Goal: Transaction & Acquisition: Download file/media

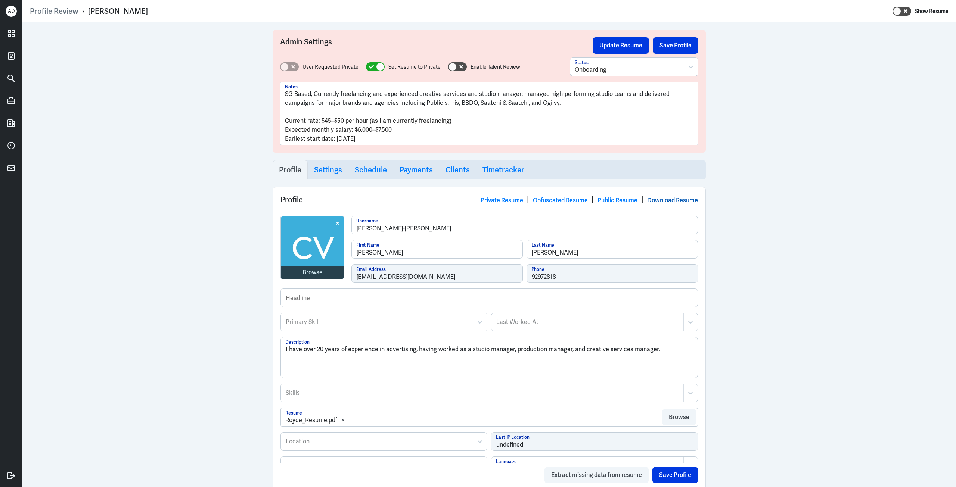
click at [668, 202] on link "Download Resume" at bounding box center [672, 200] width 51 height 8
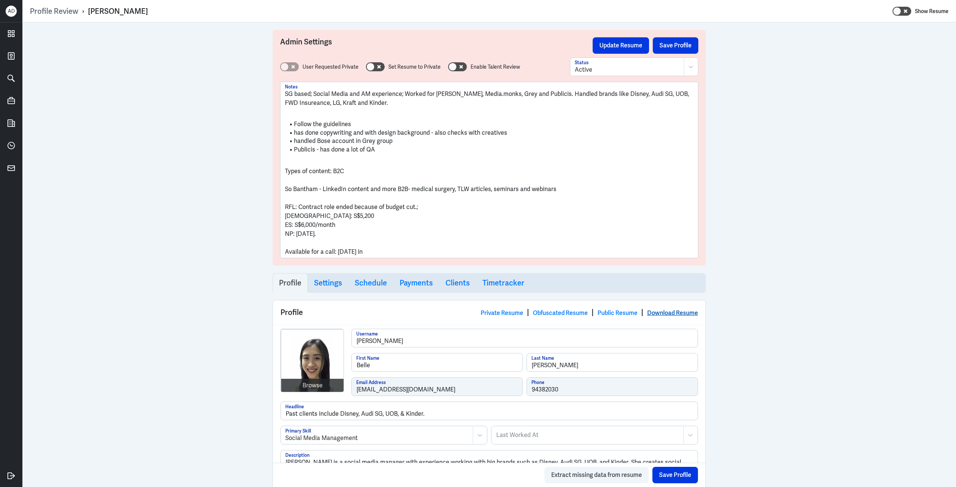
click at [670, 312] on link "Download Resume" at bounding box center [672, 313] width 51 height 8
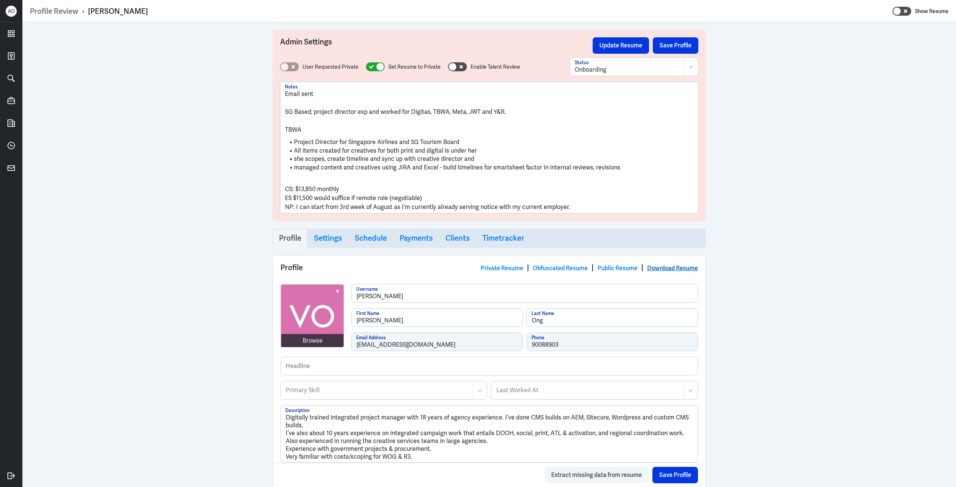
click at [673, 267] on link "Download Resume" at bounding box center [672, 268] width 51 height 8
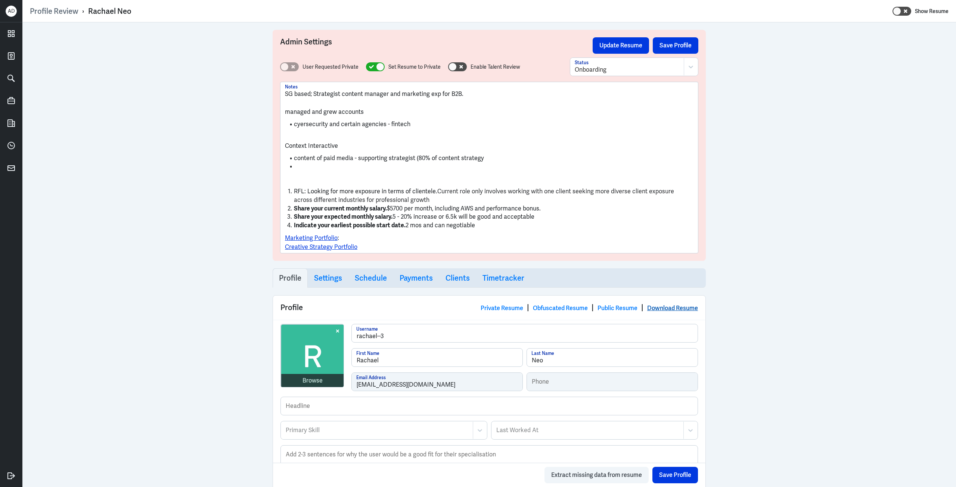
click at [675, 310] on link "Download Resume" at bounding box center [672, 308] width 51 height 8
